Goal: Task Accomplishment & Management: Use online tool/utility

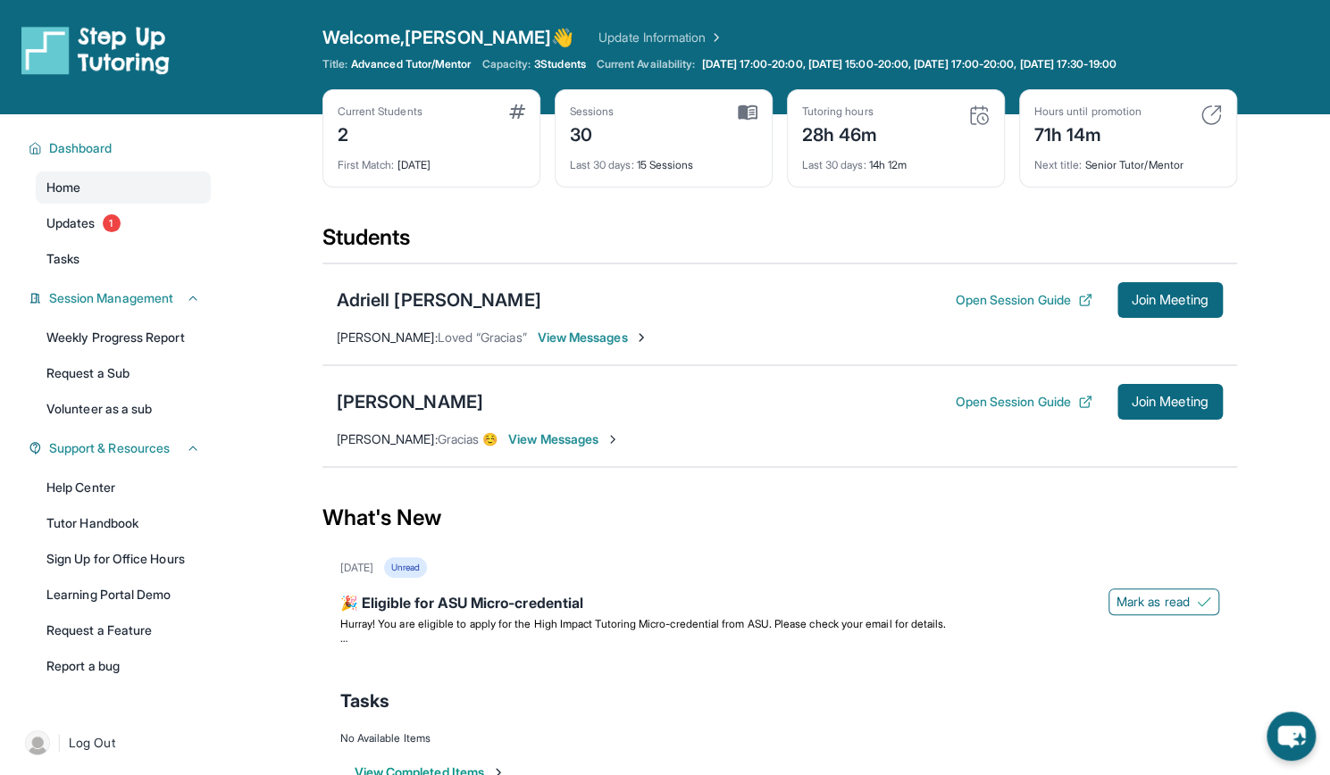
click at [1023, 287] on div "Open Session Guide Join Meeting" at bounding box center [1088, 300] width 267 height 36
click at [1021, 297] on button "Open Session Guide" at bounding box center [1023, 300] width 137 height 18
click at [1150, 295] on span "Join Meeting" at bounding box center [1169, 300] width 77 height 11
click at [490, 26] on div "Welcome, [PERSON_NAME] 👋 Update Information" at bounding box center [779, 37] width 914 height 25
click at [1009, 301] on button "Open Session Guide" at bounding box center [1023, 300] width 137 height 18
